Goal: Information Seeking & Learning: Learn about a topic

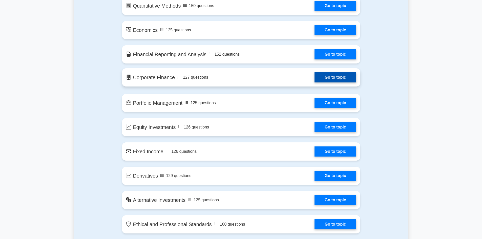
scroll to position [304, 0]
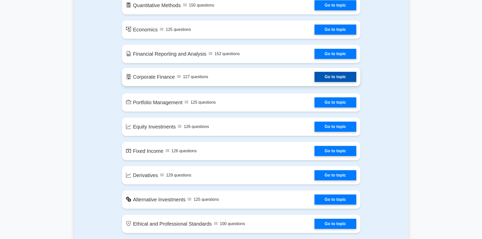
click at [344, 76] on link "Go to topic" at bounding box center [336, 77] width 42 height 10
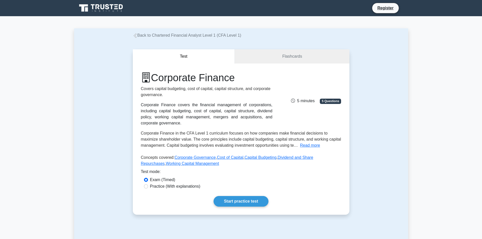
click at [167, 184] on label "Practice (With explanations)" at bounding box center [175, 186] width 50 height 6
click at [148, 184] on input "Practice (With explanations)" at bounding box center [146, 186] width 4 height 4
radio input "true"
click at [222, 201] on link "Start practice test" at bounding box center [241, 201] width 55 height 11
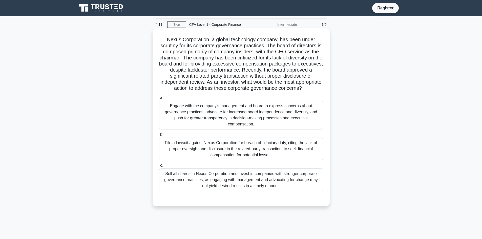
drag, startPoint x: 166, startPoint y: 37, endPoint x: 250, endPoint y: 94, distance: 101.2
click at [250, 92] on h5 "Nexus Corporation, a global technology company, has been under scrutiny for its…" at bounding box center [241, 63] width 165 height 55
click at [292, 82] on h5 "Nexus Corporation, a global technology company, has been under scrutiny for its…" at bounding box center [241, 63] width 165 height 55
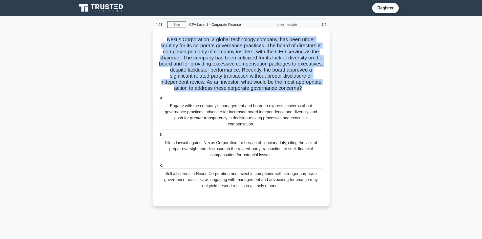
drag, startPoint x: 165, startPoint y: 37, endPoint x: 249, endPoint y: 94, distance: 101.1
click at [249, 92] on h5 "Nexus Corporation, a global technology company, has been under scrutiny for its…" at bounding box center [241, 63] width 165 height 55
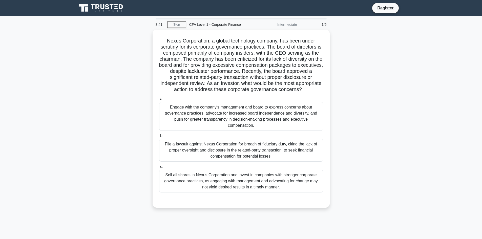
click at [417, 118] on main "3:41 Stop CFA Level 1 - Corporate Finance Intermediate 1/5 Nexus Corporation, a…" at bounding box center [241, 144] width 482 height 257
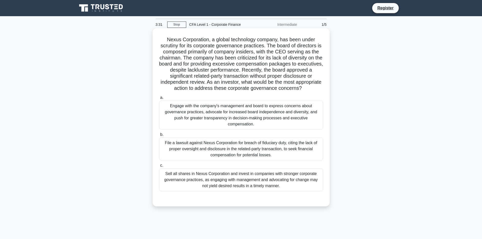
drag, startPoint x: 168, startPoint y: 110, endPoint x: 315, endPoint y: 185, distance: 165.6
click at [315, 185] on div "a. Engage with the company's management and board to express concerns about gov…" at bounding box center [241, 143] width 170 height 99
click at [231, 115] on div "Engage with the company's management and board to express concerns about govern…" at bounding box center [241, 115] width 164 height 29
click at [159, 99] on input "a. Engage with the company's management and board to express concerns about gov…" at bounding box center [159, 97] width 0 height 3
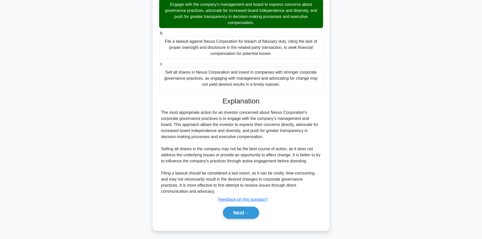
scroll to position [109, 0]
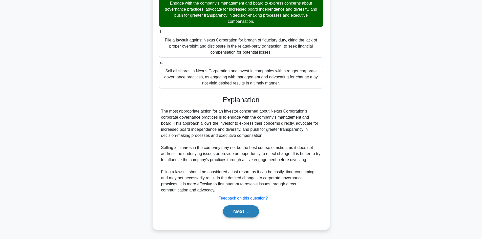
click at [247, 211] on icon at bounding box center [246, 212] width 5 height 3
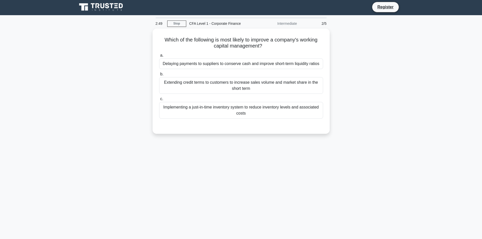
scroll to position [0, 0]
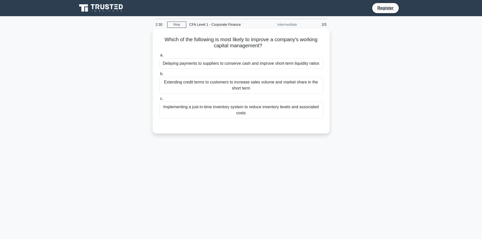
drag, startPoint x: 162, startPoint y: 38, endPoint x: 325, endPoint y: 114, distance: 180.3
click at [325, 114] on div "Which of the following is most likely to improve a company's working capital ma…" at bounding box center [241, 80] width 173 height 101
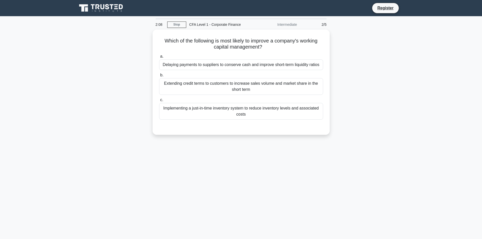
click at [357, 147] on div "2:08 Stop CFA Level 1 - Corporate Finance Intermediate 2/5 Which of the followi…" at bounding box center [241, 144] width 334 height 253
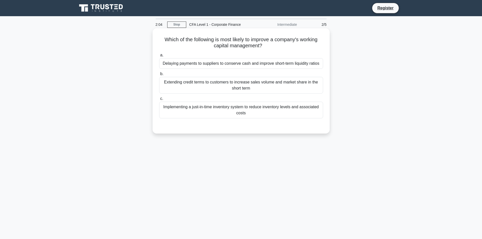
click at [242, 110] on div "Implementing a just-in-time inventory system to reduce inventory levels and ass…" at bounding box center [241, 110] width 164 height 17
click at [159, 100] on input "c. Implementing a just-in-time inventory system to reduce inventory levels and …" at bounding box center [159, 98] width 0 height 3
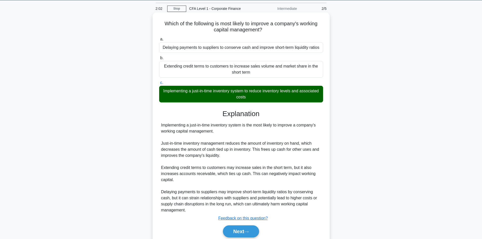
scroll to position [36, 0]
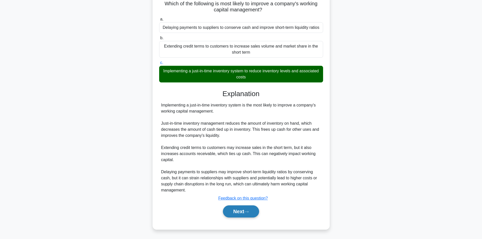
click at [238, 213] on button "Next" at bounding box center [241, 212] width 36 height 12
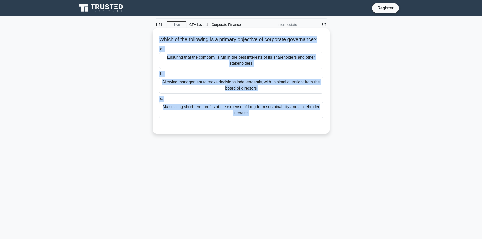
drag, startPoint x: 158, startPoint y: 38, endPoint x: 269, endPoint y: 126, distance: 141.4
click at [269, 126] on div "Which of the following is a primary objective of corporate governance? .spinner…" at bounding box center [241, 80] width 173 height 101
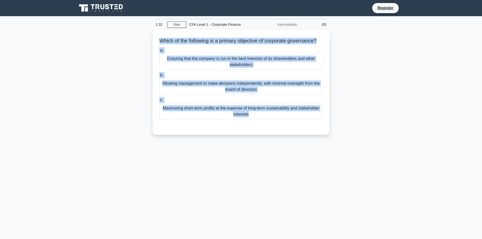
click at [393, 116] on div "Which of the following is a primary objective of corporate governance? .spinner…" at bounding box center [241, 85] width 334 height 111
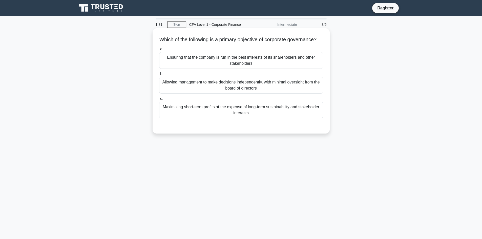
click at [290, 116] on div "Maximizing short-term profits at the expense of long-term sustainability and st…" at bounding box center [241, 110] width 164 height 17
click at [159, 100] on input "c. Maximizing short-term profits at the expense of long-term sustainability and…" at bounding box center [159, 98] width 0 height 3
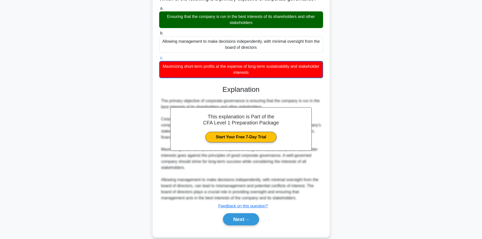
scroll to position [55, 0]
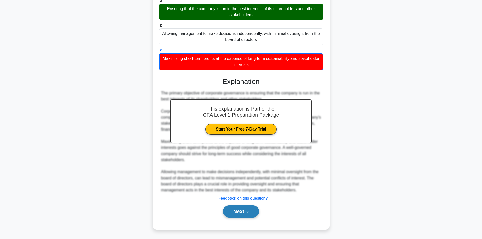
click at [244, 215] on button "Next" at bounding box center [241, 212] width 36 height 12
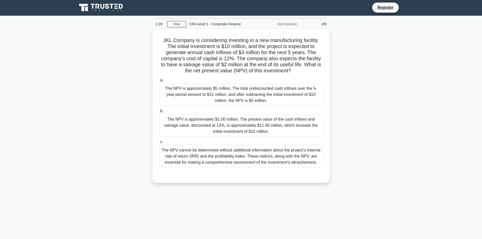
scroll to position [0, 0]
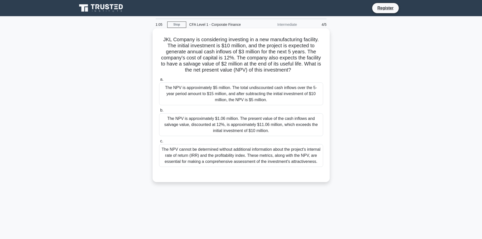
drag, startPoint x: 162, startPoint y: 38, endPoint x: 314, endPoint y: 168, distance: 199.3
click at [314, 168] on div "JKL Company is considering investing in a new manufacturing facility. The initi…" at bounding box center [241, 105] width 173 height 150
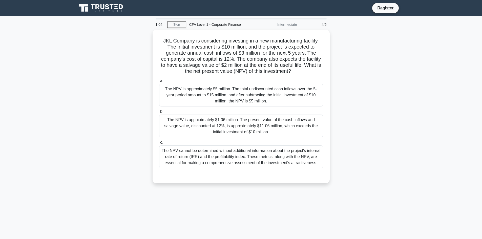
drag, startPoint x: 297, startPoint y: 161, endPoint x: 352, endPoint y: 178, distance: 57.8
click at [352, 178] on div "JKL Company is considering investing in a new manufacturing facility. The initi…" at bounding box center [241, 110] width 334 height 160
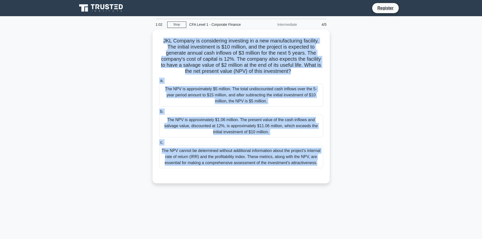
drag, startPoint x: 162, startPoint y: 37, endPoint x: 358, endPoint y: 191, distance: 249.1
click at [358, 191] on div "1:02 Stop CFA Level 1 - Corporate Finance Intermediate 4/5 JKL Company is consi…" at bounding box center [241, 144] width 334 height 253
click at [377, 131] on div "JKL Company is considering investing in a new manufacturing facility. The initi…" at bounding box center [241, 110] width 334 height 160
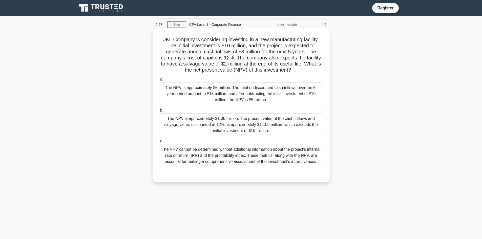
click at [318, 123] on div "The NPV is approximately $1.06 million. The present value of the cash inflows a…" at bounding box center [241, 124] width 164 height 23
click at [159, 112] on input "b. The NPV is approximately $1.06 million. The present value of the cash inflow…" at bounding box center [159, 110] width 0 height 3
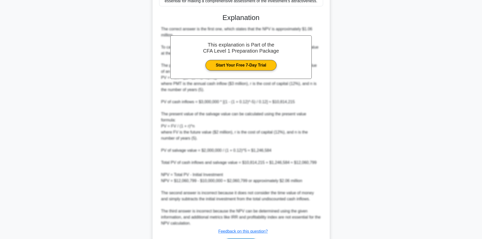
scroll to position [188, 0]
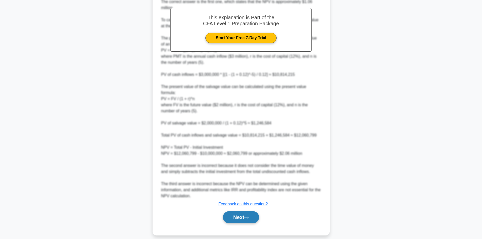
click at [243, 211] on button "Next" at bounding box center [241, 217] width 36 height 12
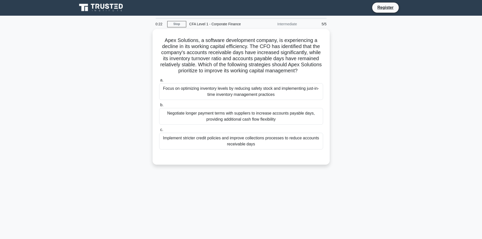
scroll to position [0, 0]
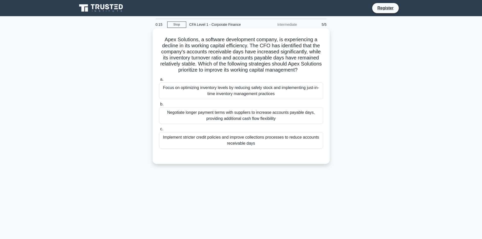
click at [257, 137] on div "Implement stricter credit policies and improve collections processes to reduce …" at bounding box center [241, 140] width 164 height 17
click at [159, 131] on input "c. Implement stricter credit policies and improve collections processes to redu…" at bounding box center [159, 129] width 0 height 3
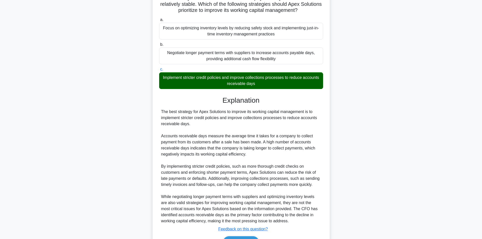
scroll to position [91, 0]
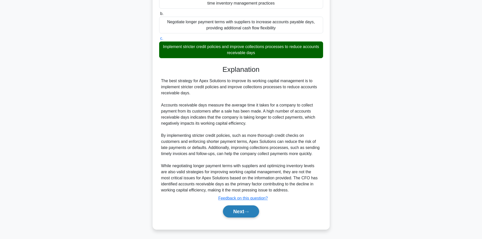
click at [247, 208] on button "Next" at bounding box center [241, 212] width 36 height 12
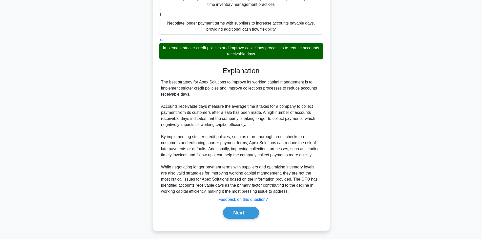
scroll to position [15, 0]
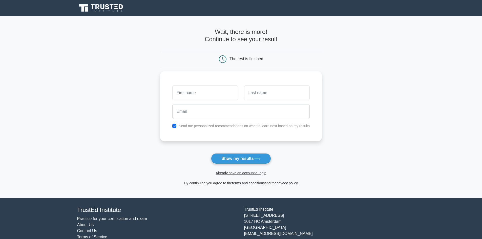
click at [241, 165] on div "Already have an account? Login" at bounding box center [241, 170] width 162 height 12
click at [242, 161] on button "Show my results" at bounding box center [241, 158] width 60 height 11
click at [182, 124] on label "Send me personalized recommendations on what to learn next based on my results" at bounding box center [244, 125] width 131 height 4
click at [176, 124] on input "checkbox" at bounding box center [174, 125] width 4 height 4
checkbox input "false"
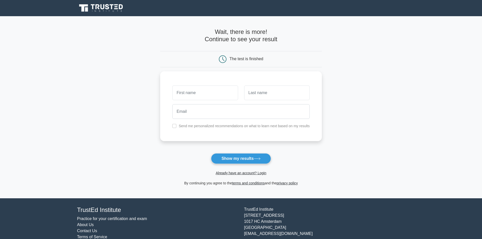
click at [272, 164] on form "Wait, there is more! Continue to see your result The test is finished and the" at bounding box center [241, 107] width 162 height 158
click at [260, 160] on icon at bounding box center [257, 158] width 7 height 3
type input "d"
click at [267, 93] on input "text" at bounding box center [277, 91] width 66 height 15
type input "fsdf"
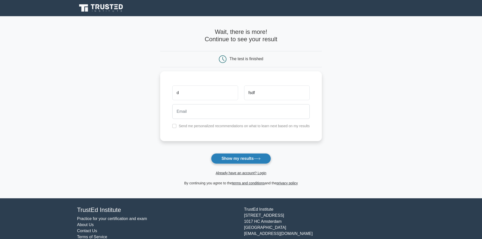
click at [247, 161] on button "Show my results" at bounding box center [241, 158] width 60 height 11
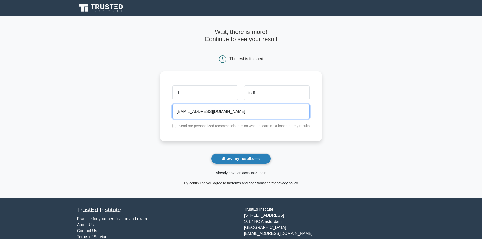
type input "[EMAIL_ADDRESS][DOMAIN_NAME]"
click at [263, 158] on button "Show my results" at bounding box center [241, 158] width 60 height 11
